Goal: Task Accomplishment & Management: Complete application form

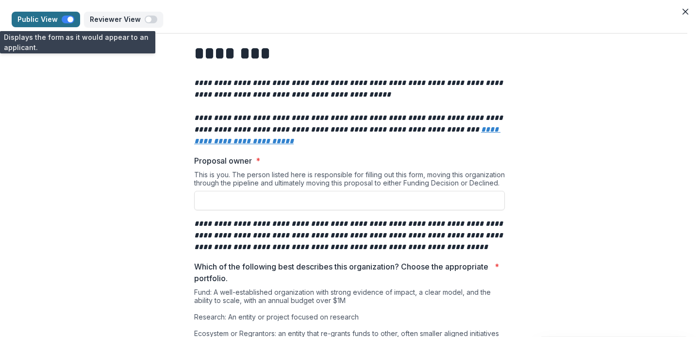
click at [62, 19] on span "button" at bounding box center [68, 20] width 13 height 8
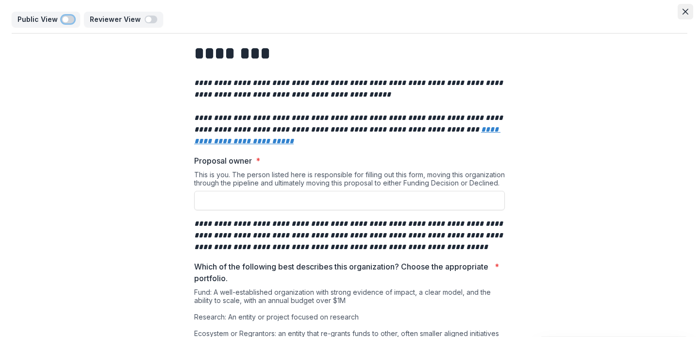
click at [684, 10] on icon "Close" at bounding box center [685, 12] width 6 height 6
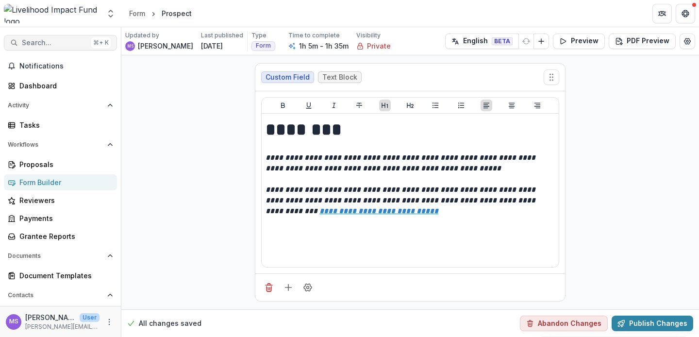
click at [55, 46] on span "Search..." at bounding box center [54, 43] width 65 height 8
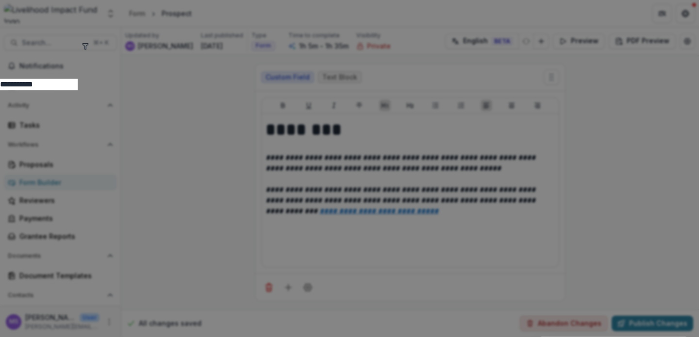
type input "**********"
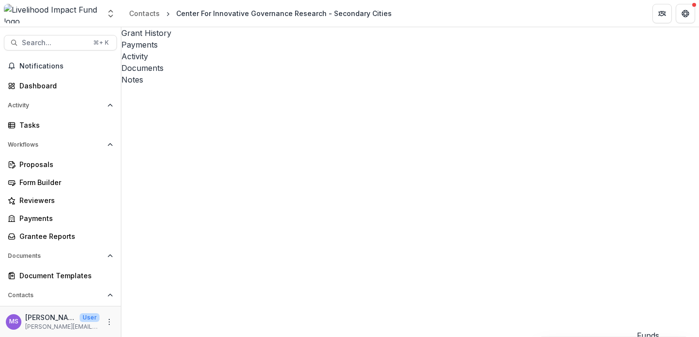
drag, startPoint x: 385, startPoint y: 16, endPoint x: 175, endPoint y: 14, distance: 210.1
click at [175, 14] on header "Contacts Center For Innovative Governance Research - Secondary Cities" at bounding box center [409, 13] width 577 height 27
copy div "Center For Innovative Governance Research - Secondary Cities"
click at [364, 13] on div "Center For Innovative Governance Research - Secondary Cities" at bounding box center [283, 13] width 215 height 10
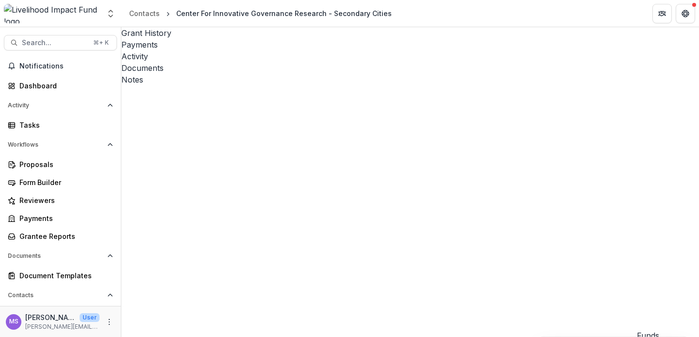
click at [389, 12] on header "Contacts Center For Innovative Governance Research - Secondary Cities" at bounding box center [409, 13] width 577 height 27
drag, startPoint x: 382, startPoint y: 16, endPoint x: 176, endPoint y: 13, distance: 206.2
click at [176, 13] on div "Center For Innovative Governance Research - Secondary Cities" at bounding box center [283, 13] width 223 height 14
copy div "Center For Innovative Governance Research - Secondary Cities"
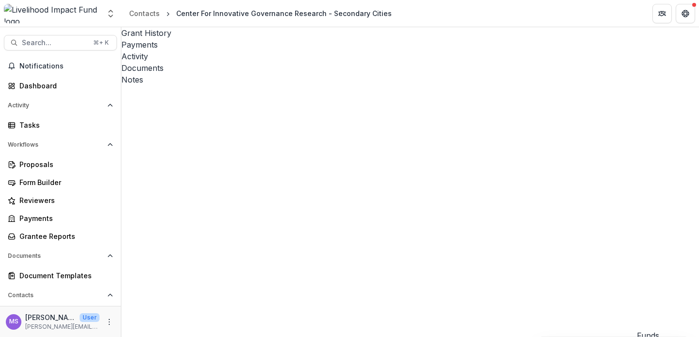
click at [285, 62] on div "Documents" at bounding box center [409, 68] width 577 height 12
type input "**********"
